Goal: Check status

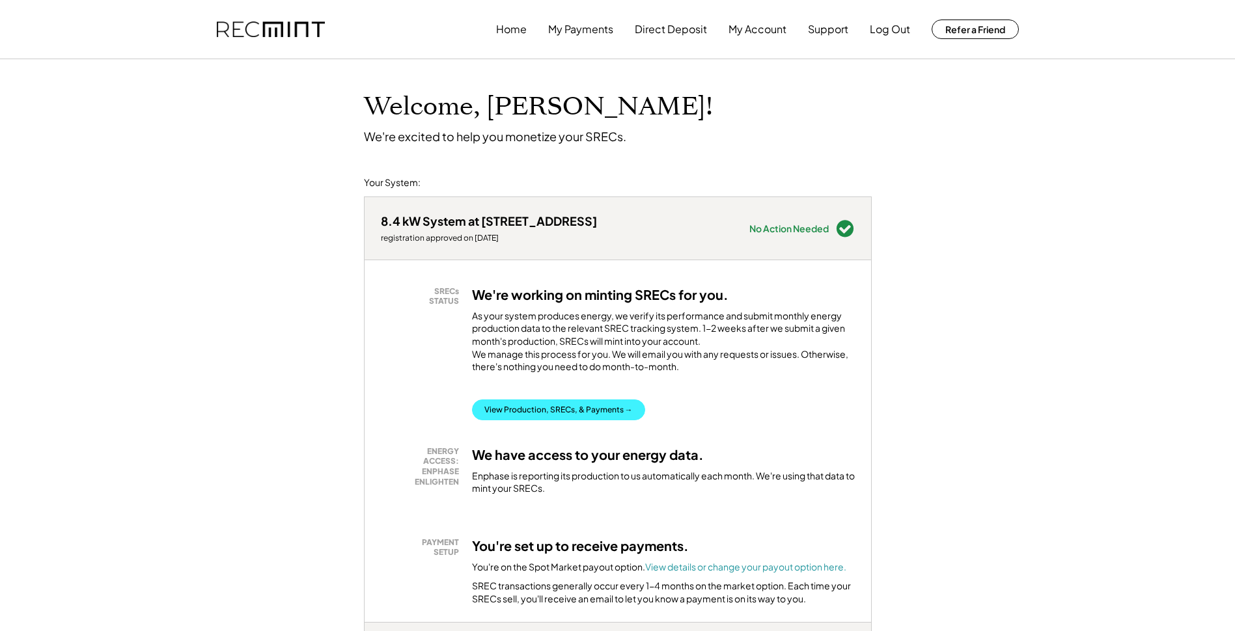
click at [597, 421] on button "View Production, SRECs, & Payments →" at bounding box center [558, 410] width 173 height 21
